Goal: Task Accomplishment & Management: Complete application form

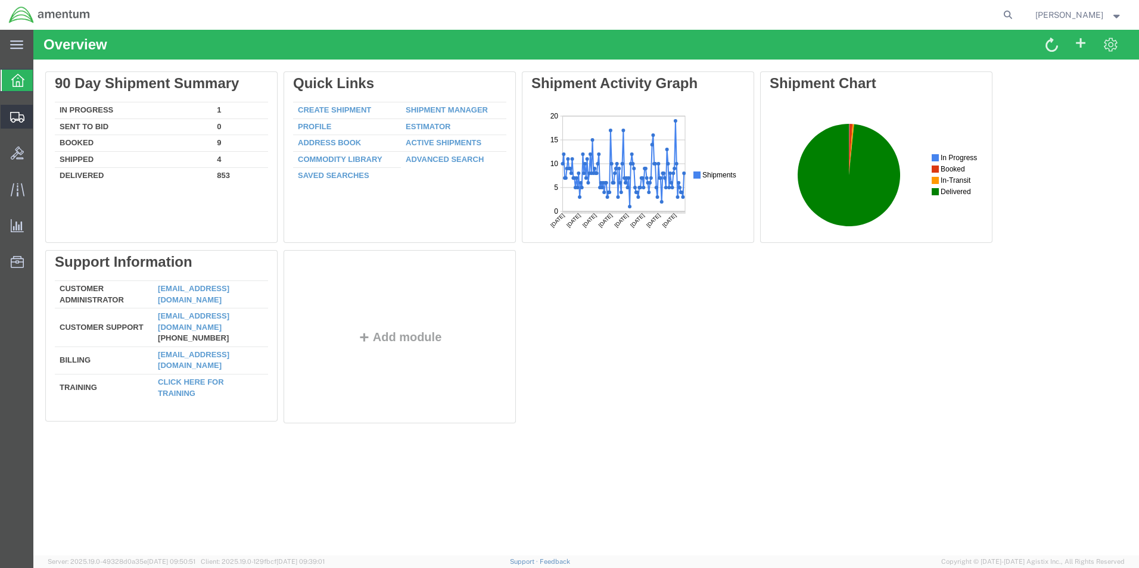
click at [0, 0] on span "Create Shipment" at bounding box center [0, 0] width 0 height 0
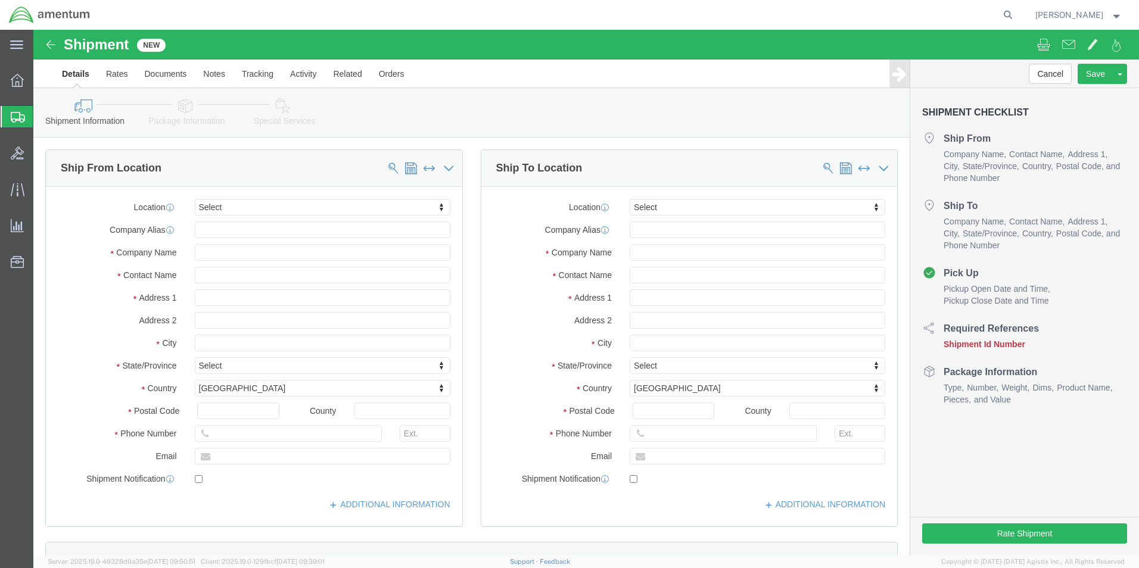
select select
click input "text"
type input "[PERSON_NAME]"
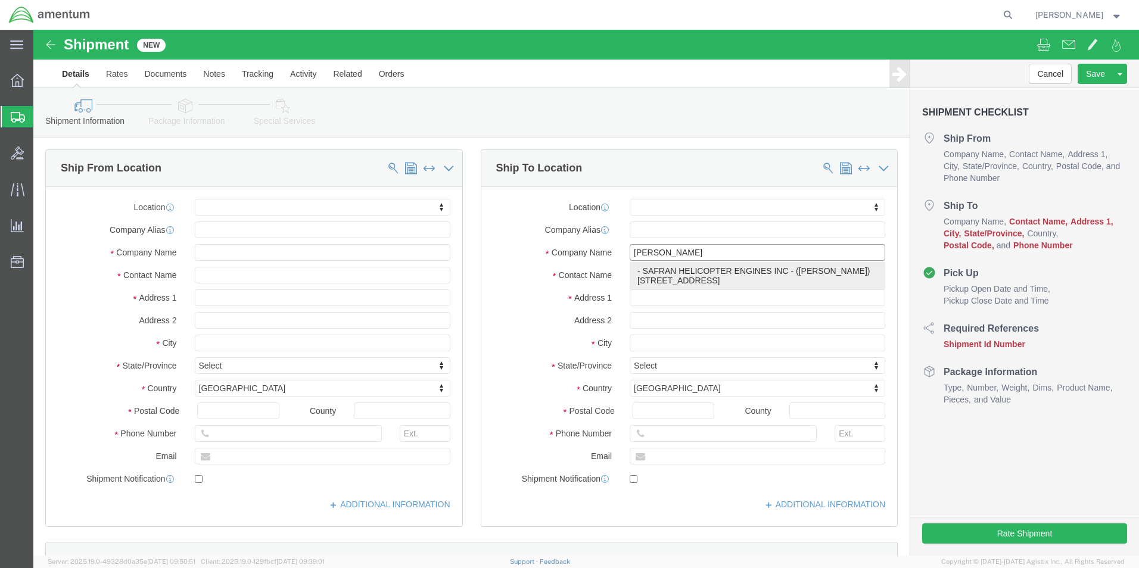
click p "- SAFRAN HELICOPTER ENGINES INC - ([PERSON_NAME]) [STREET_ADDRESS]"
select select
type input "[STREET_ADDRESS]"
type input "75052"
type input "[PHONE_NUMBER]"
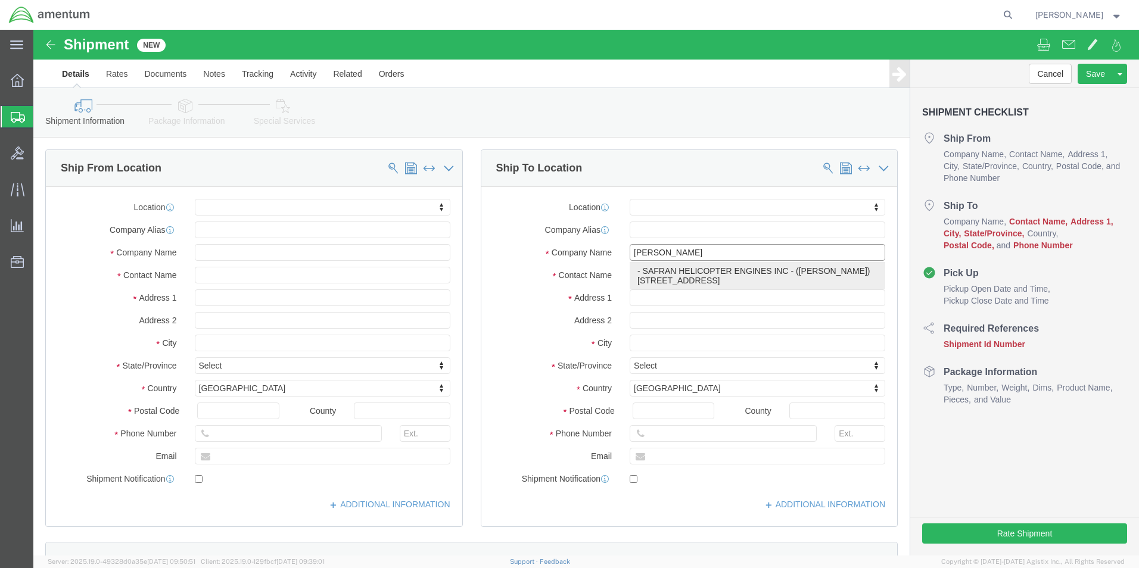
type input "SAFRAN HELICOPTER ENGINES INC"
type input "[PERSON_NAME]"
type input "[GEOGRAPHIC_DATA]"
select select "[GEOGRAPHIC_DATA]"
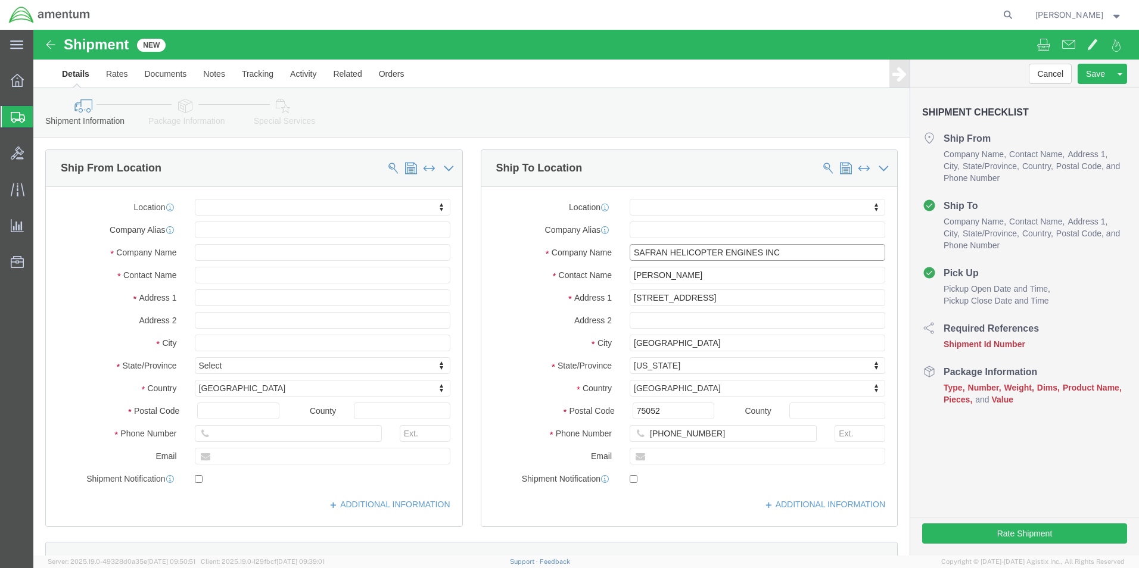
type input "SAFRAN HELICOPTER ENGINES INC"
drag, startPoint x: 668, startPoint y: 243, endPoint x: 519, endPoint y: 243, distance: 148.3
click div "Contact Name [PERSON_NAME]"
type input "[PERSON_NAME]"
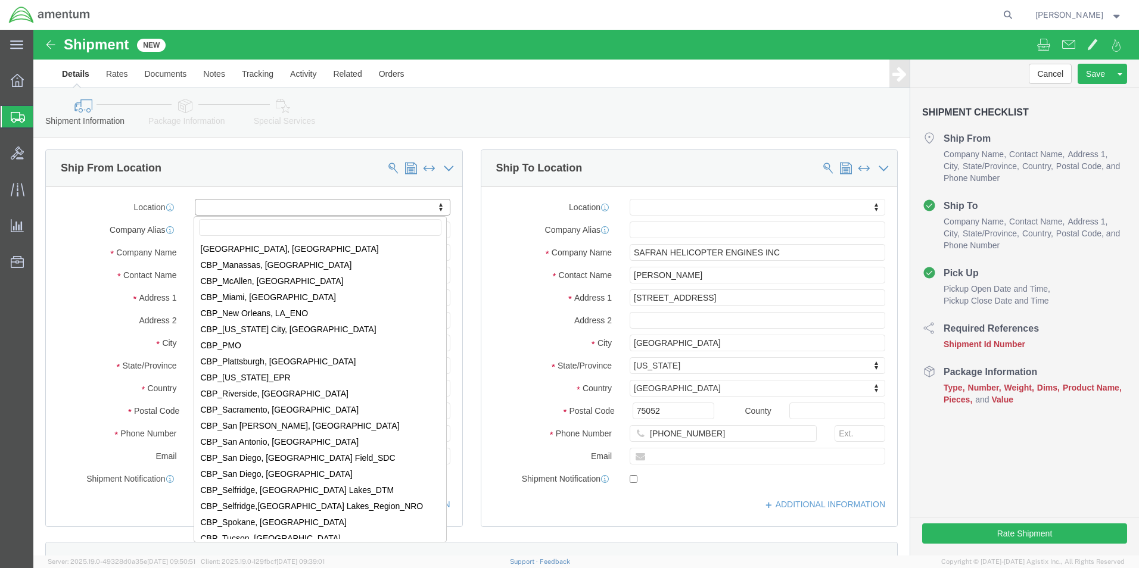
scroll to position [2502, 0]
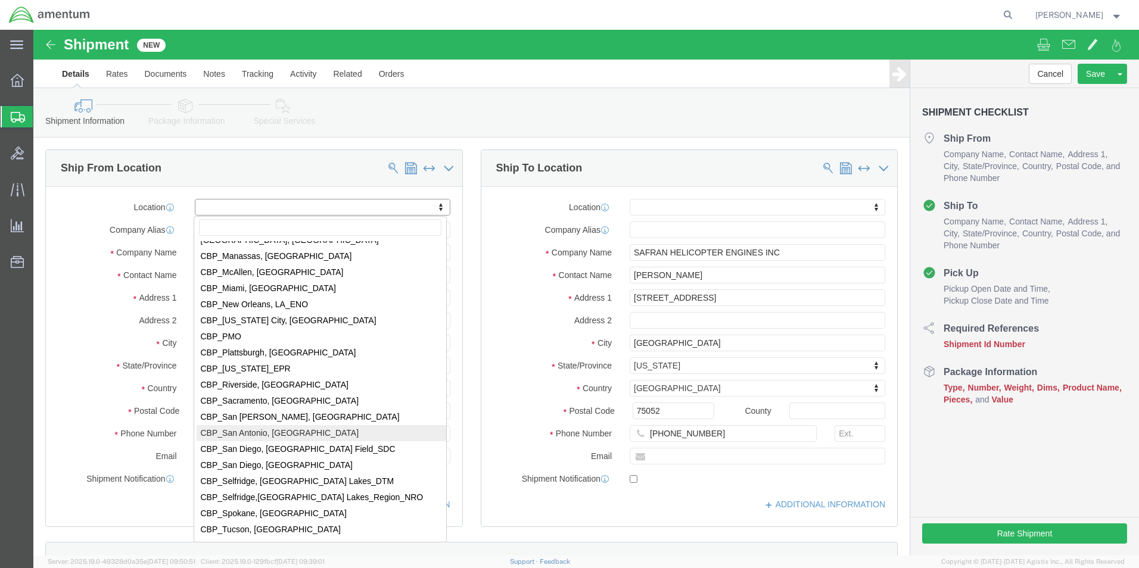
select select "49945"
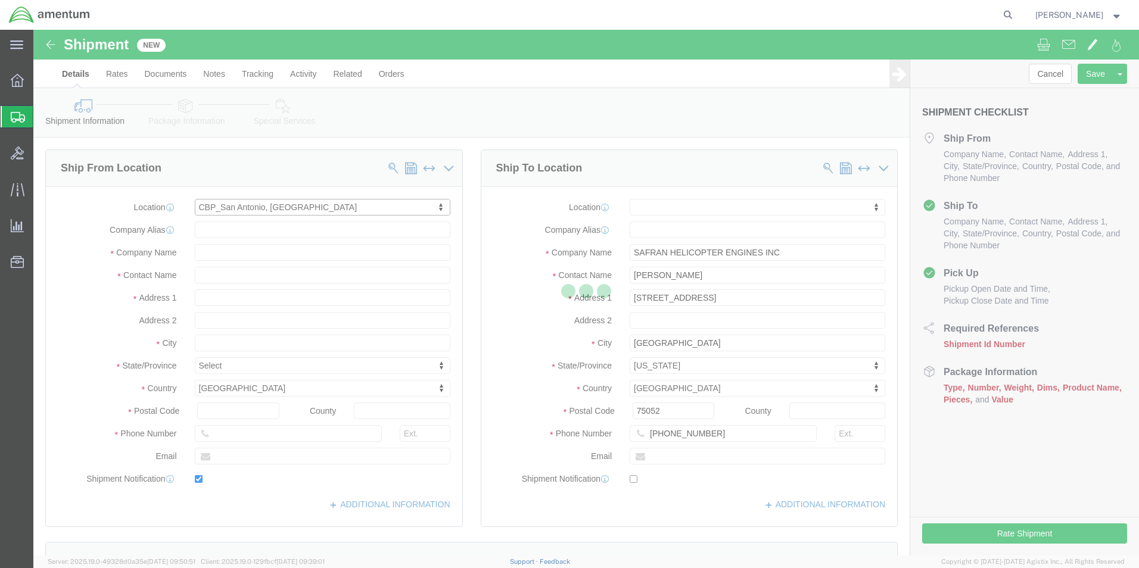
type input "[STREET_ADDRESS][PERSON_NAME]"
type input "Bldg. #2"
type input "78216"
type input "[PHONE_NUMBER]"
type input "[PERSON_NAME][EMAIL_ADDRESS][PERSON_NAME][DOMAIN_NAME]"
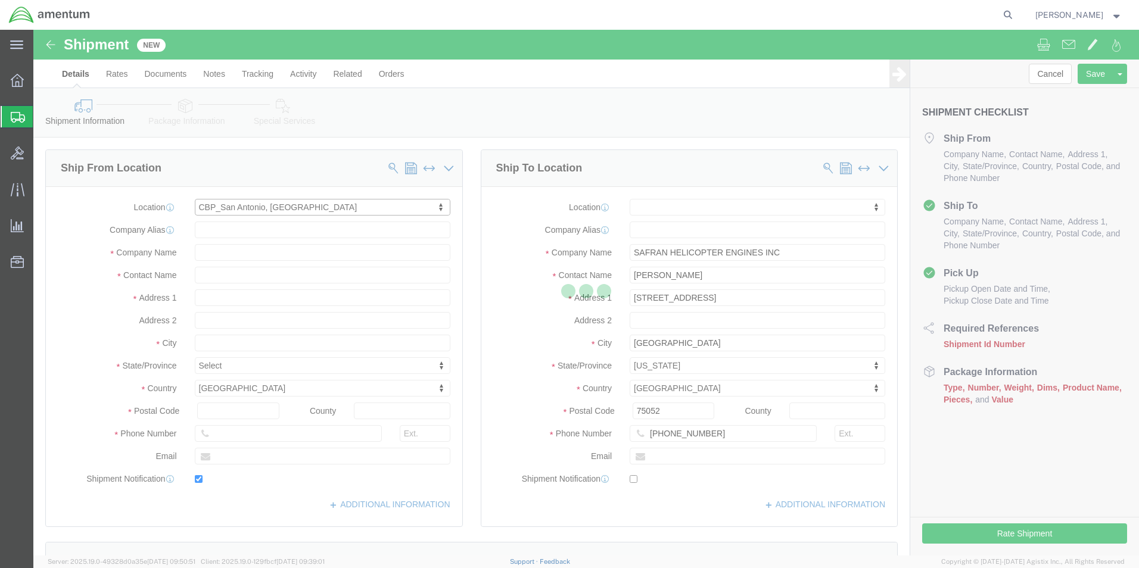
checkbox input "true"
type input "Amentum Services, Inc"
type input "[PERSON_NAME]"
type input "San Antonio"
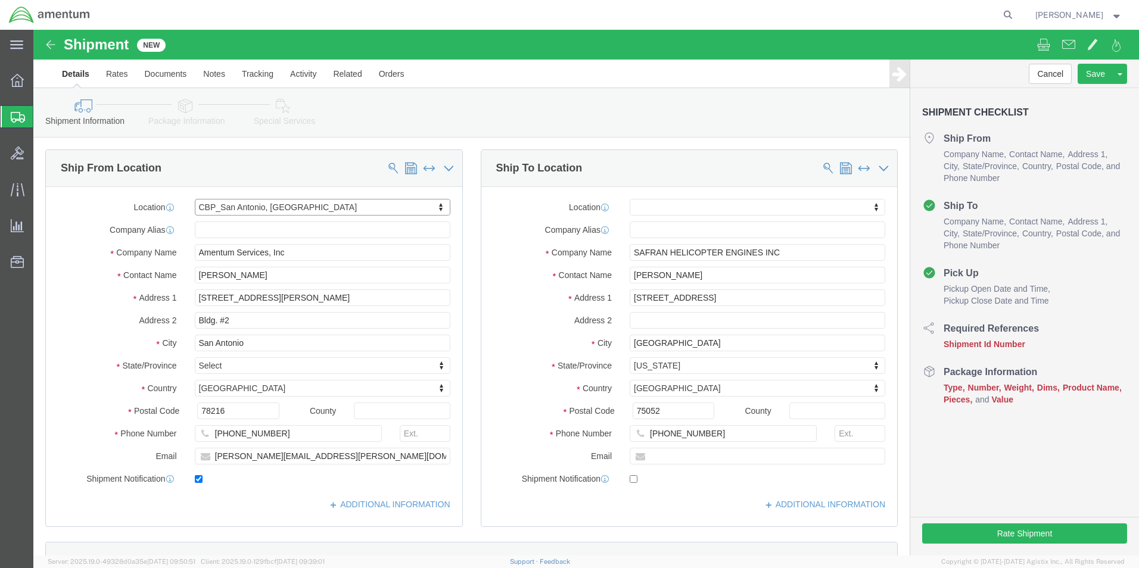
select select "[GEOGRAPHIC_DATA]"
drag, startPoint x: 232, startPoint y: 246, endPoint x: 72, endPoint y: 232, distance: 160.2
click div "Contact Name [PERSON_NAME]"
click div "Ship From Location Location [GEOGRAPHIC_DATA], [GEOGRAPHIC_DATA] My Profile Loc…"
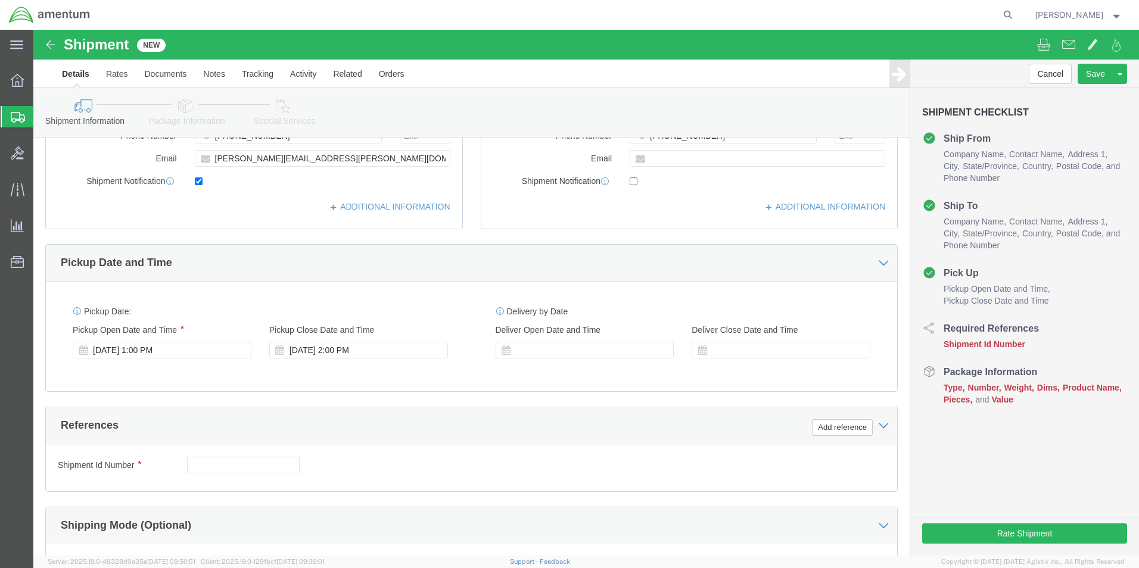
scroll to position [357, 0]
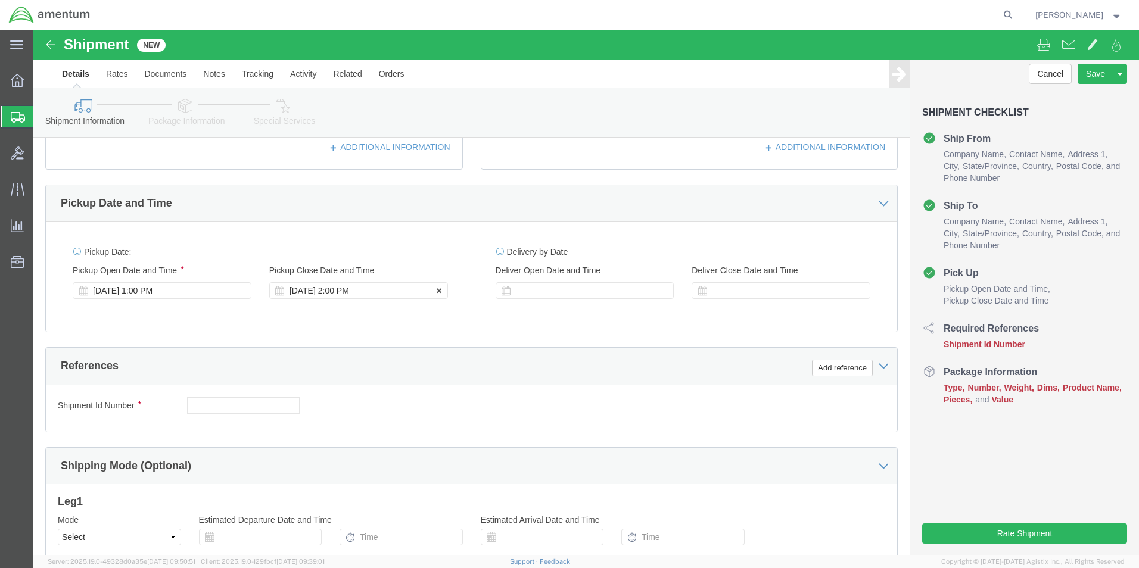
click div "[DATE] 2:00 PM"
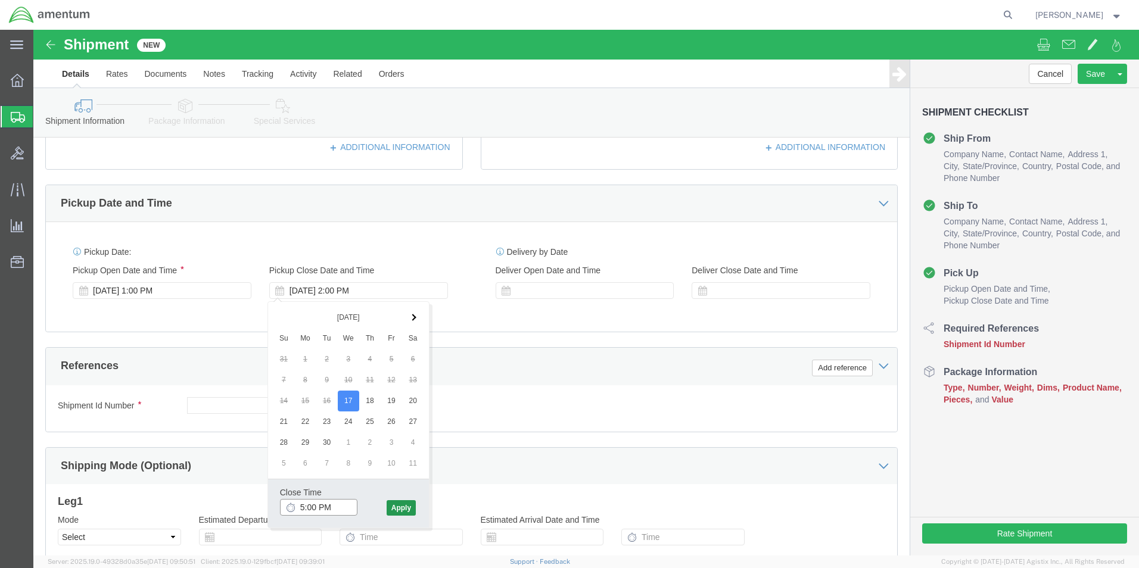
type input "5:00 PM"
click button "Apply"
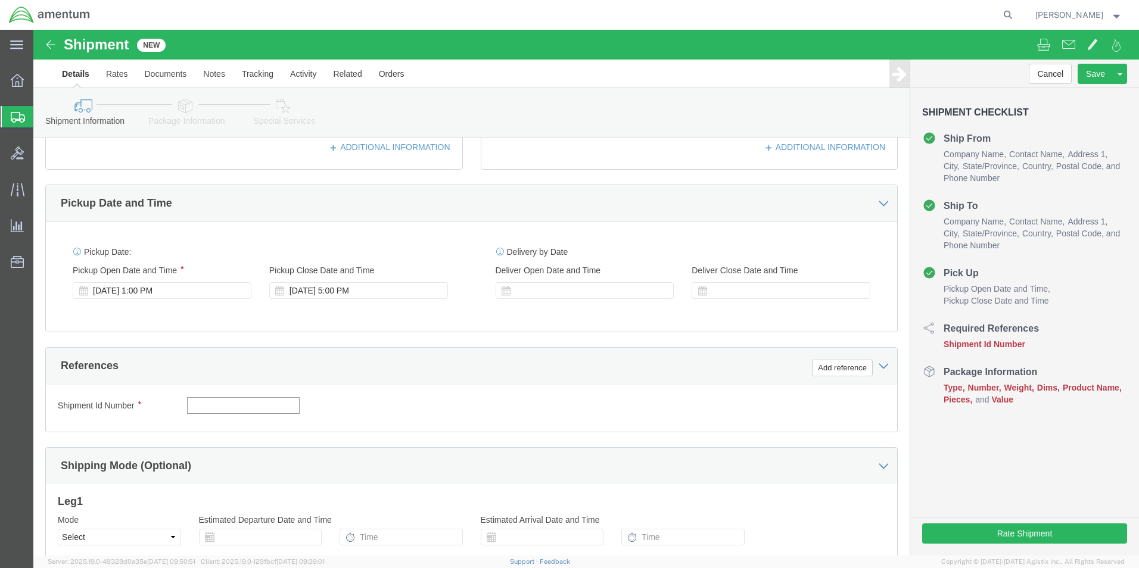
click input "text"
type input "HAMMER"
click button "Add reference"
click select "Select Account Type Activity ID Airline Appointment Number ASN Batch Request # …"
select select "CUSTREF"
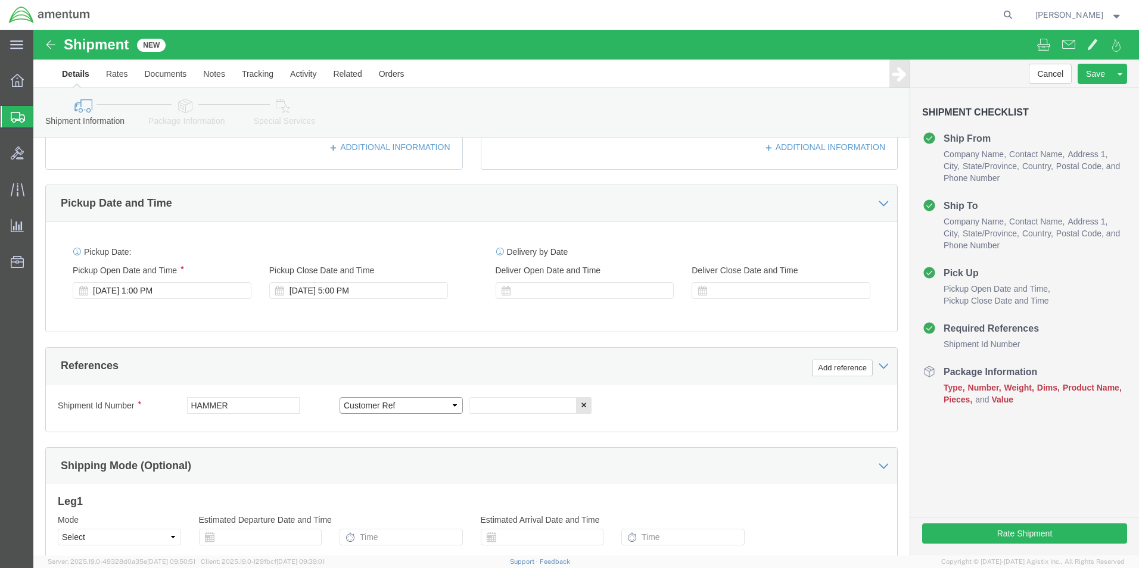
click select "Select Account Type Activity ID Airline Appointment Number ASN Batch Request # …"
click input "text"
type input "HAMMER DECU"
click button "Add reference"
click select "Select Account Type Activity ID Airline Appointment Number ASN Batch Request # …"
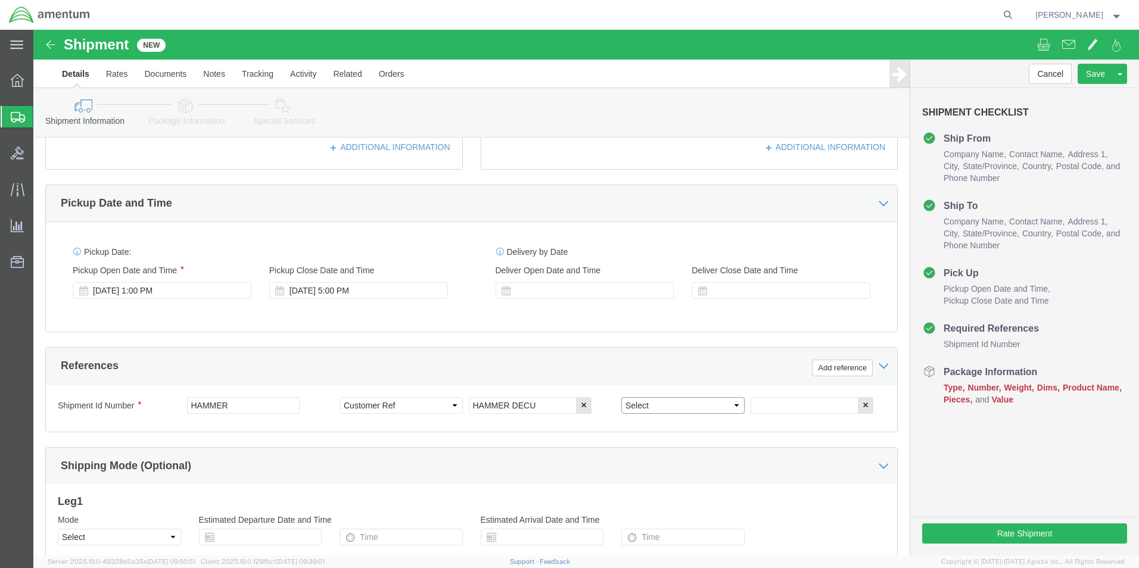
select select "DEPT"
click select "Select Account Type Activity ID Airline Appointment Number ASN Batch Request # …"
click input "text"
type input "CBP"
click button "Add reference"
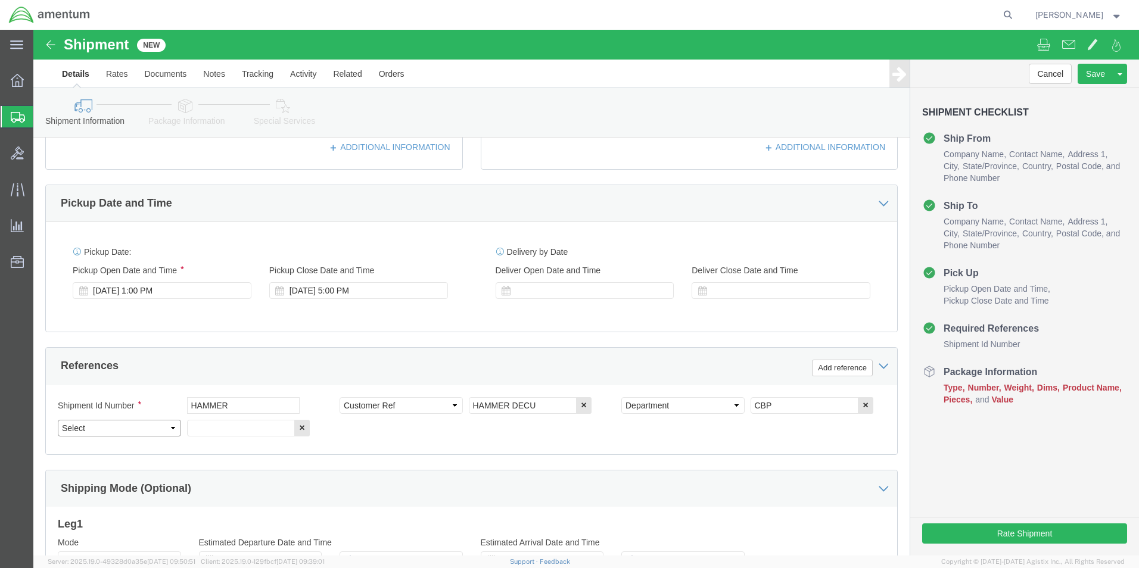
click select "Select Account Type Activity ID Airline Appointment Number ASN Batch Request # …"
select select "PROJNUM"
click select "Select Account Type Activity ID Airline Appointment Number ASN Batch Request # …"
click input "text"
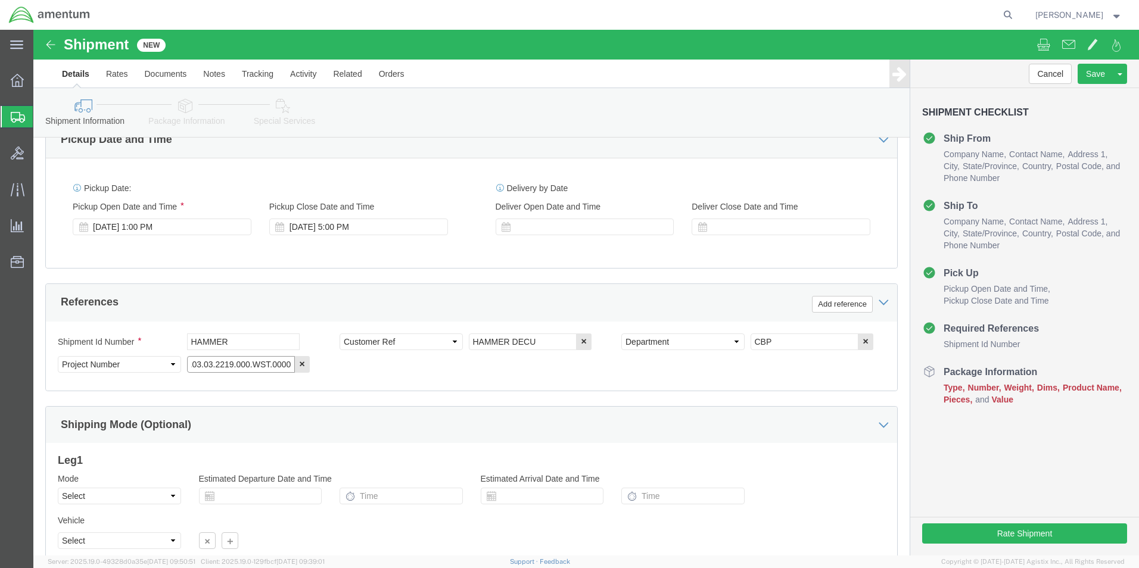
scroll to position [519, 0]
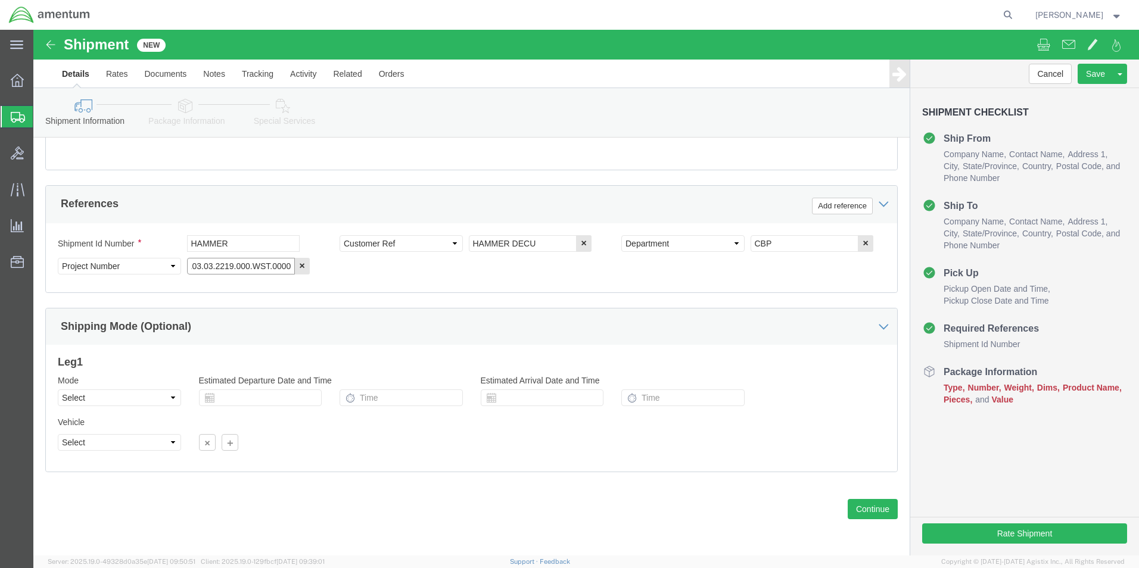
type input "6118.03.03.2219.000.WST.0000"
click select "Select Air Less than Truckload Multi-Leg Ocean Freight Rail Small Parcel Truckl…"
select select "SMAL"
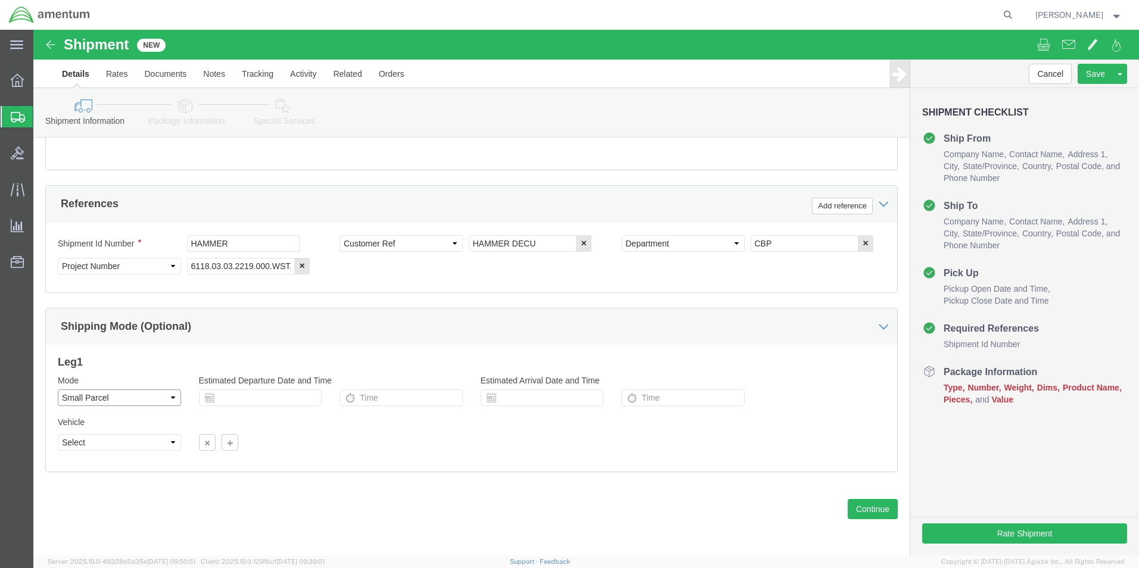
click select "Select Air Less than Truckload Multi-Leg Ocean Freight Rail Small Parcel Truckl…"
click button "Continue"
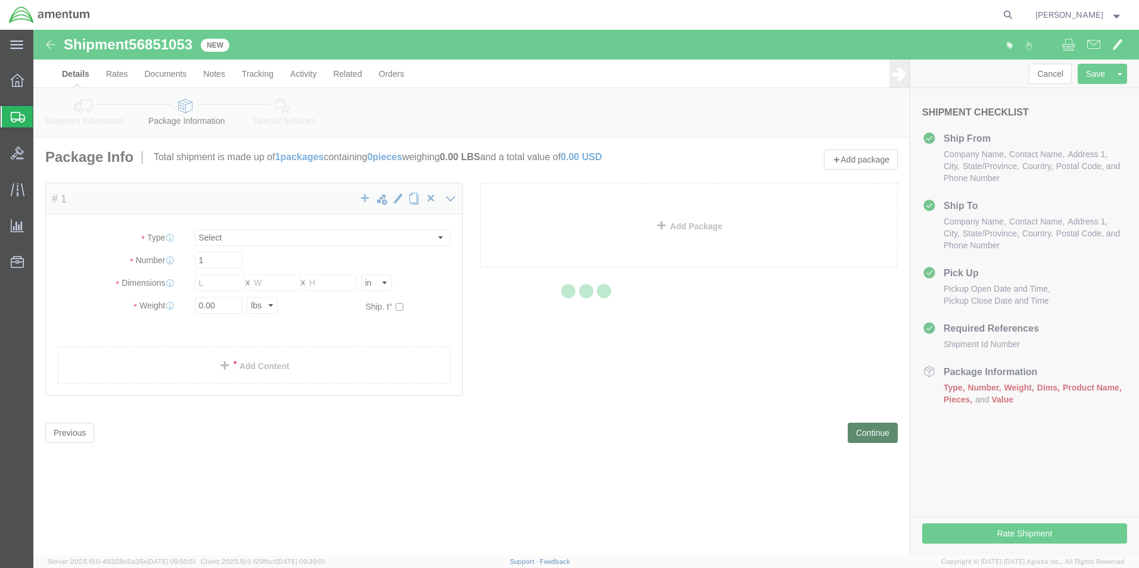
select select "YRPK"
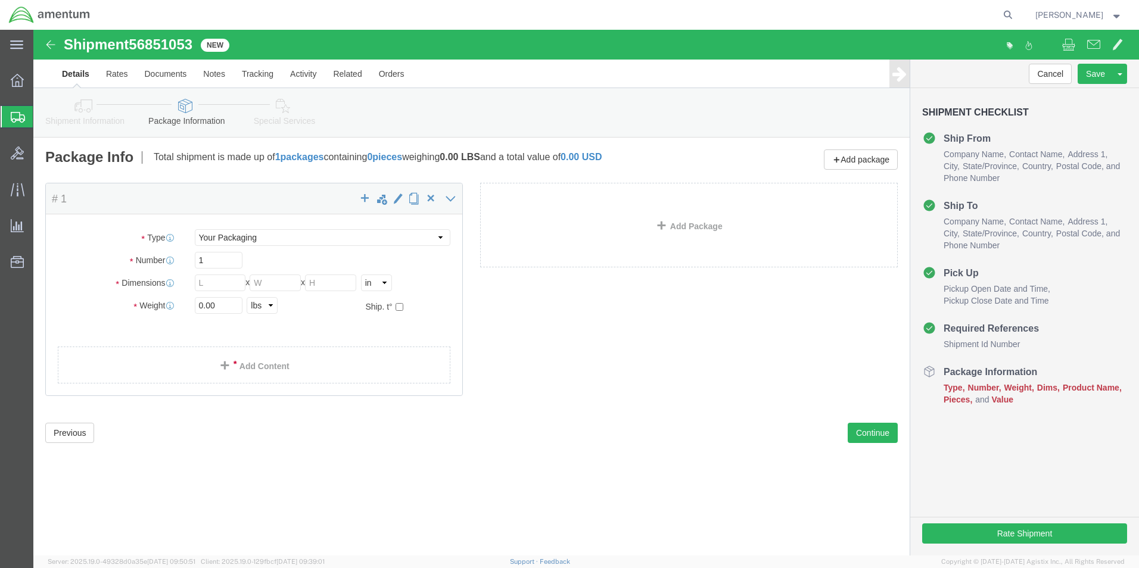
click div "Package Content # 1 x Package Type Select Bale(s) Basket(s) Bolt(s) Bottle(s) B…"
click input "text"
type input "13"
type input "10"
type input "7"
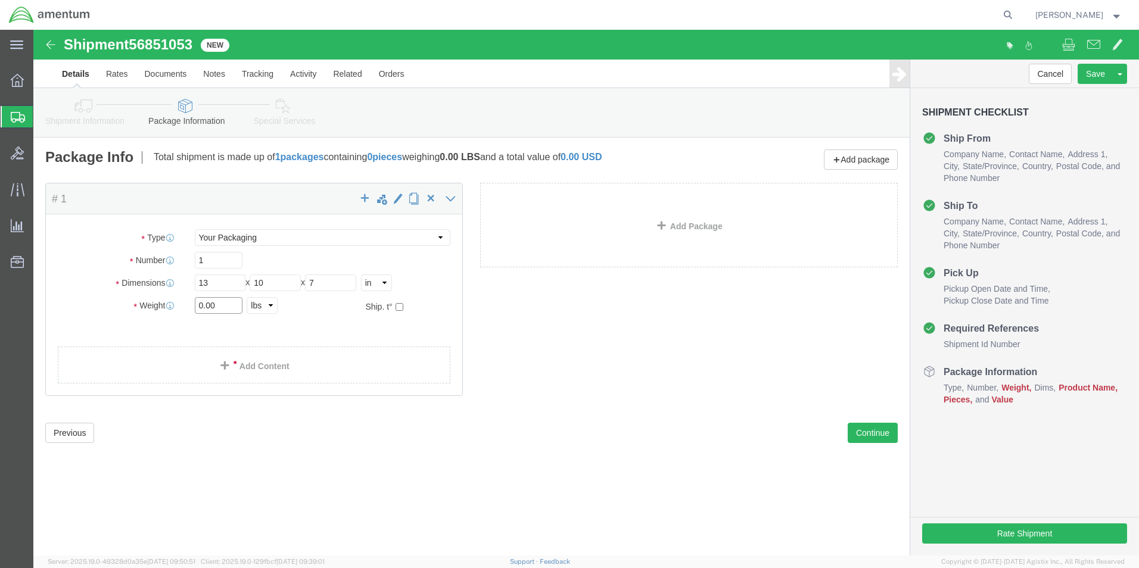
click input "0.00"
type input "2.00"
click link "Add Content"
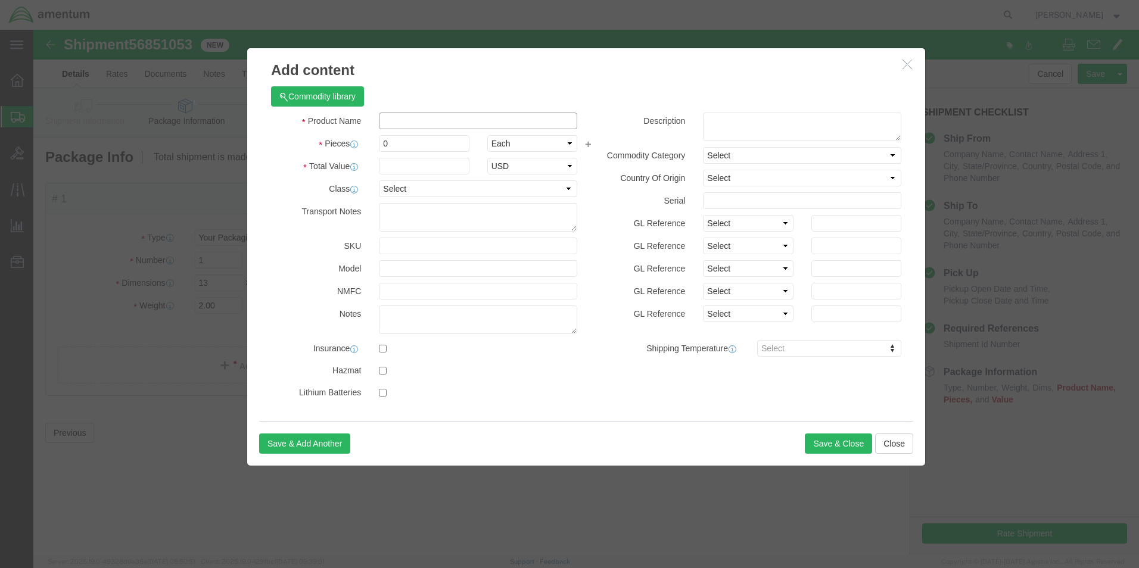
click input "text"
type input "HAMMER"
click input "0"
drag, startPoint x: 378, startPoint y: 114, endPoint x: 339, endPoint y: 114, distance: 39.3
click div "0"
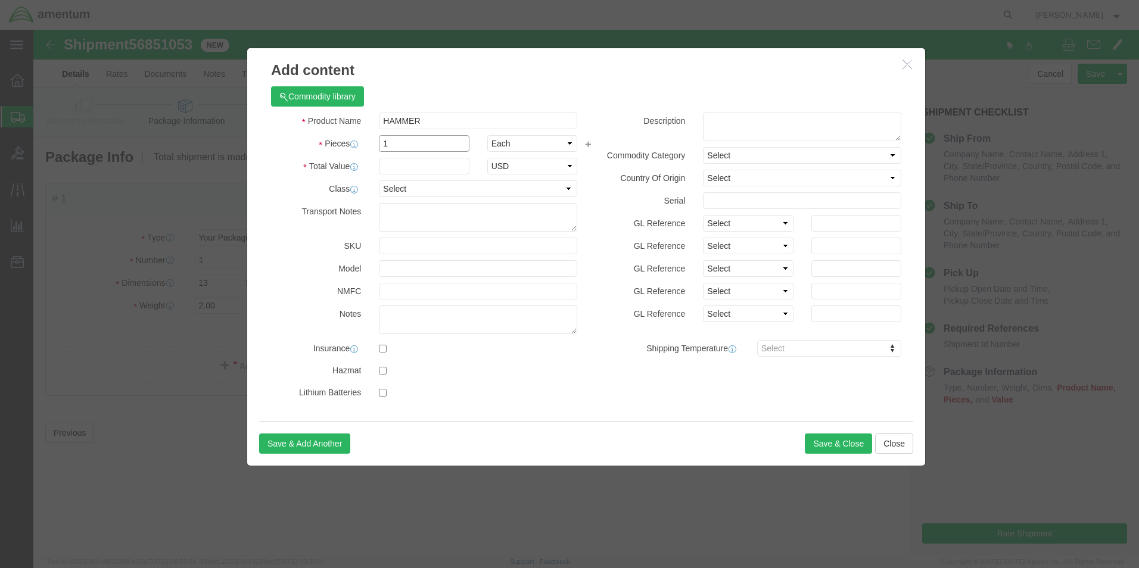
type input "1"
click input "text"
type input "25"
click label "Description"
click button "Save & Close"
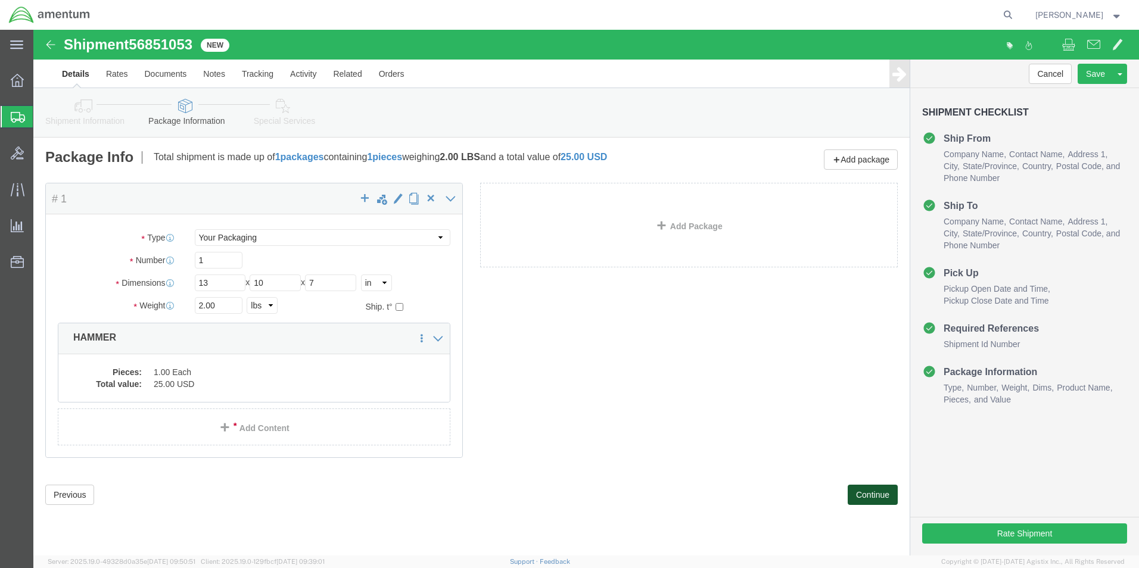
click button "Continue"
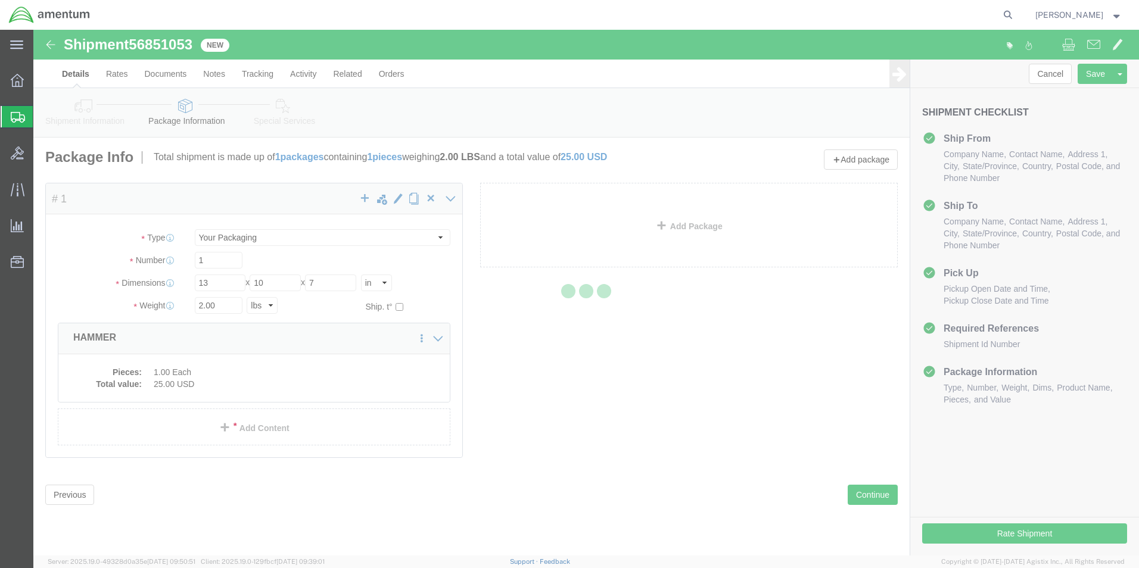
select select
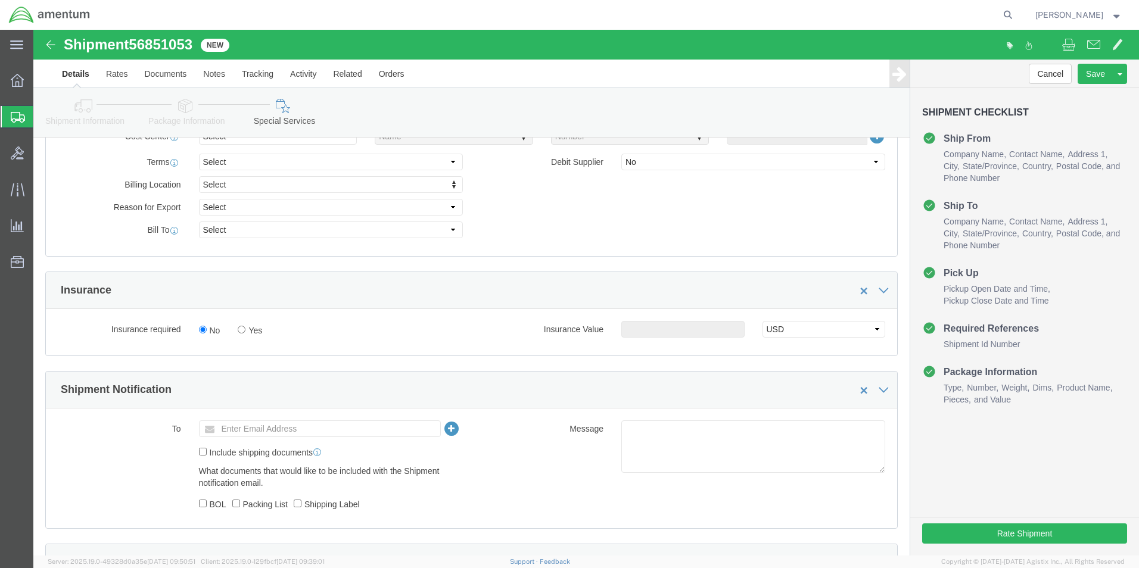
scroll to position [596, 0]
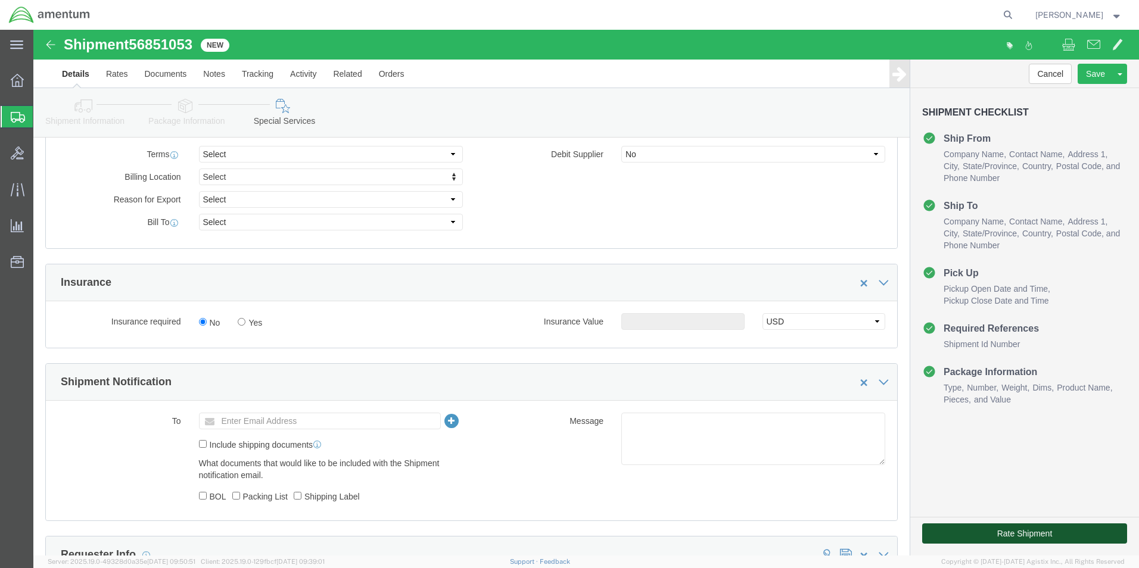
click button "Rate Shipment"
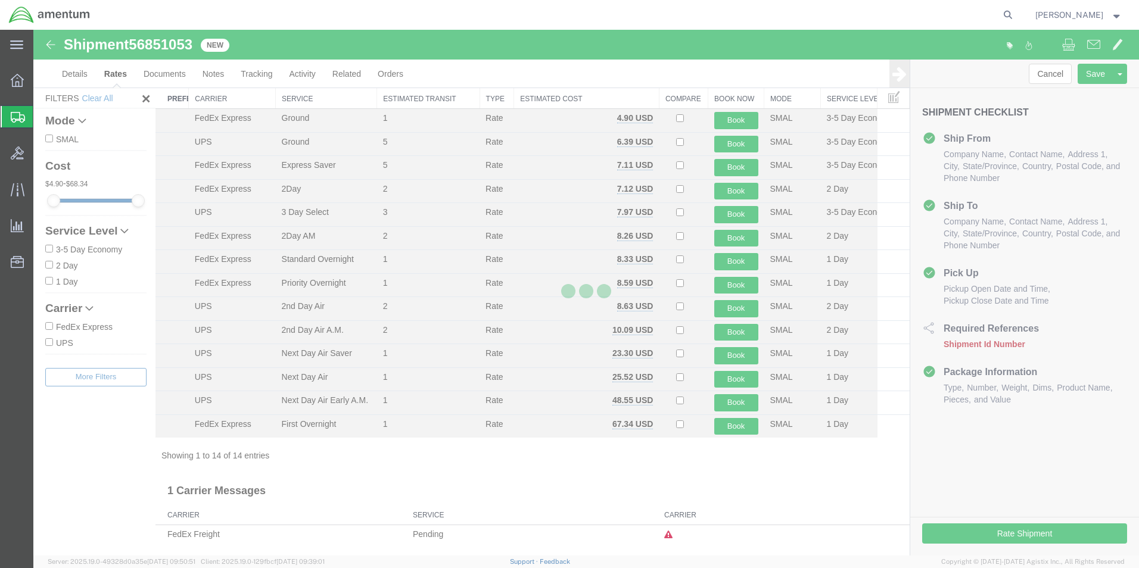
scroll to position [26, 0]
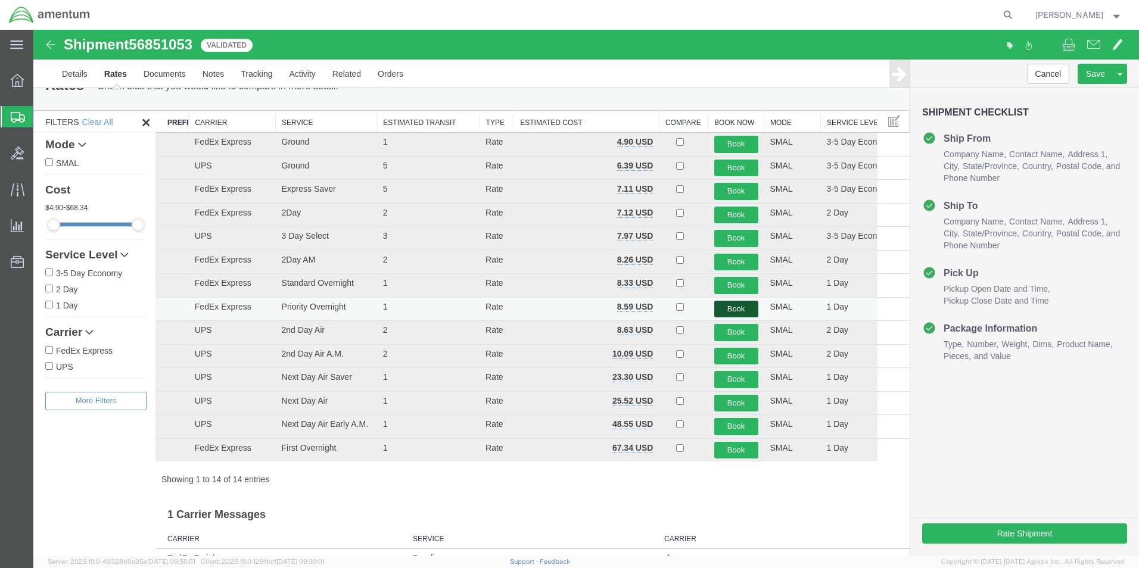
click at [719, 304] on button "Book" at bounding box center [736, 309] width 44 height 17
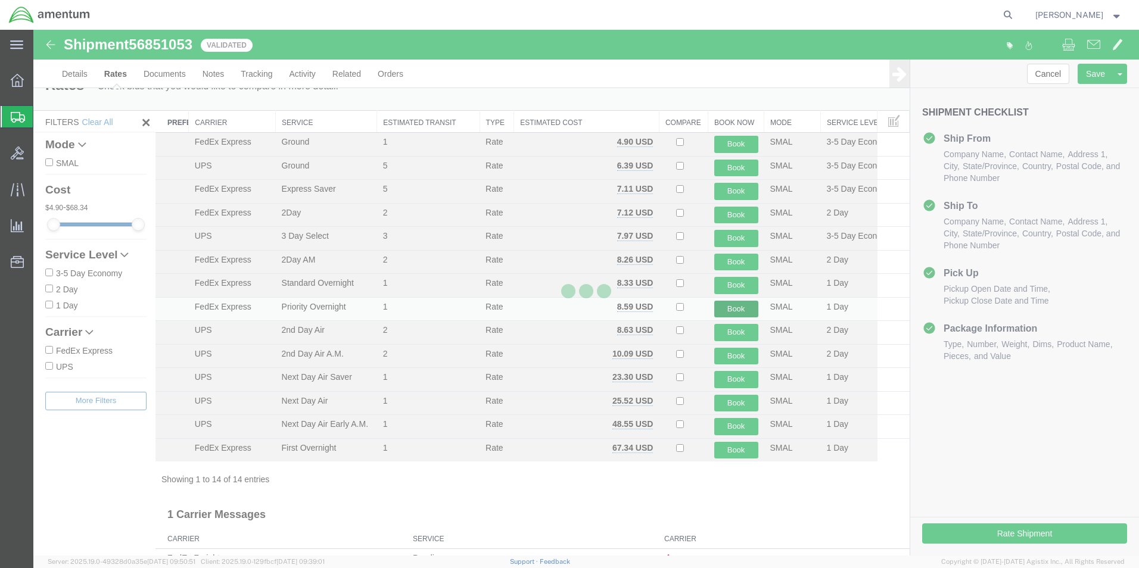
scroll to position [0, 0]
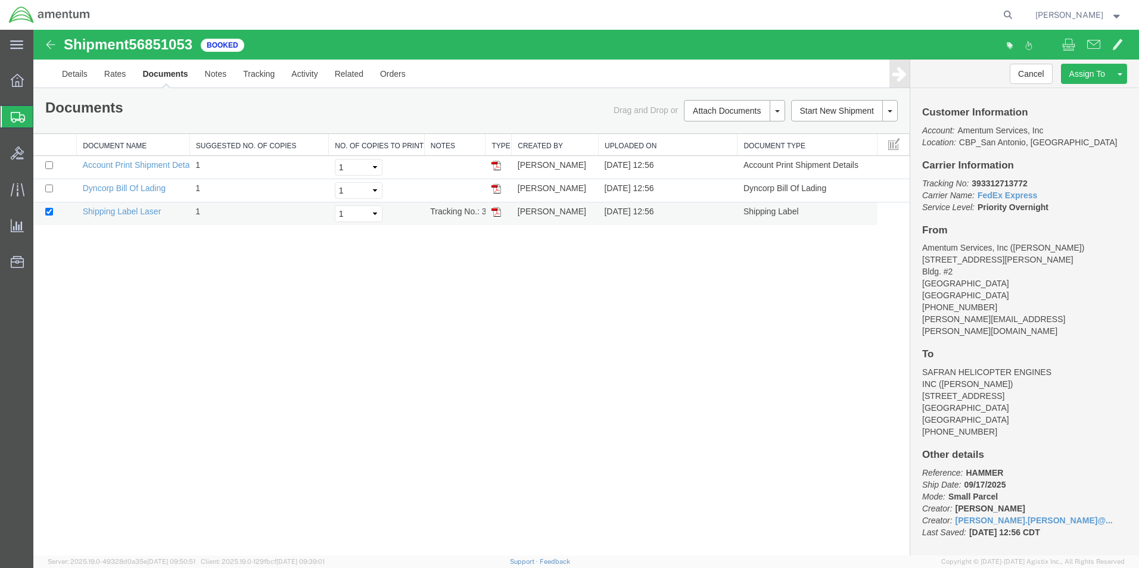
click at [501, 215] on td at bounding box center [498, 214] width 26 height 23
click at [497, 213] on img at bounding box center [496, 212] width 10 height 10
click at [77, 71] on link "Details" at bounding box center [75, 74] width 42 height 29
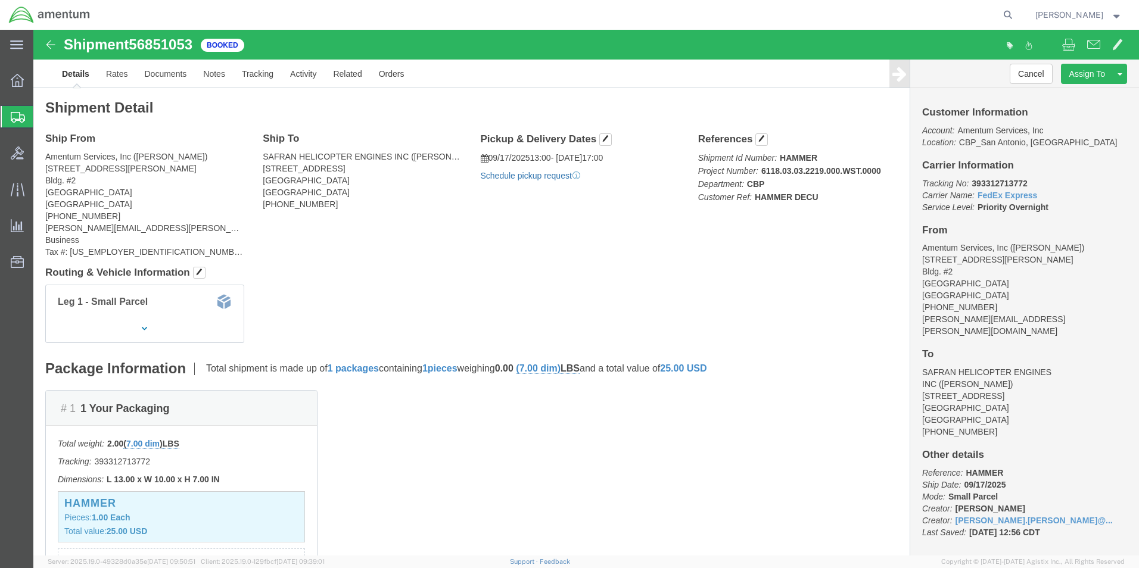
click link "Schedule pickup request"
